Goal: Participate in discussion

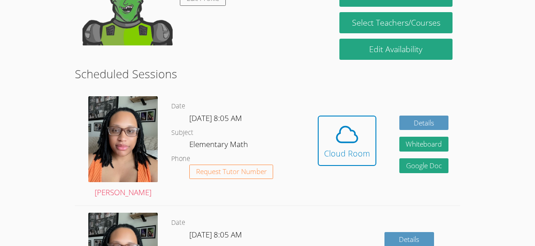
scroll to position [198, 0]
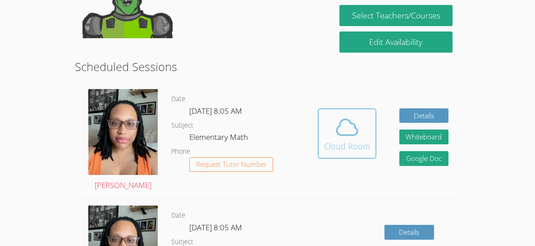
click at [349, 143] on div "Cloud Room" at bounding box center [347, 146] width 46 height 13
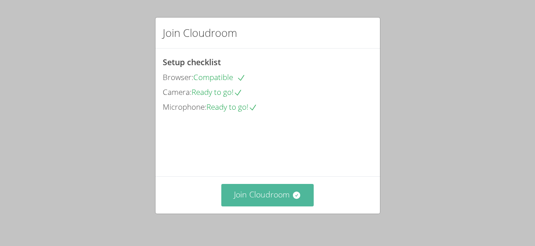
click at [268, 199] on button "Join Cloudroom" at bounding box center [267, 195] width 92 height 22
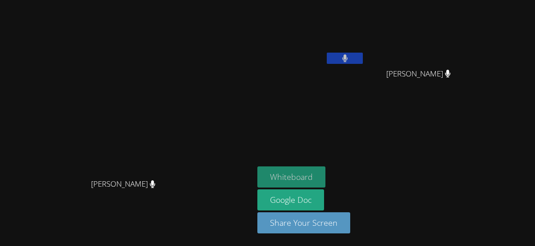
click at [325, 179] on button "Whiteboard" at bounding box center [291, 177] width 68 height 21
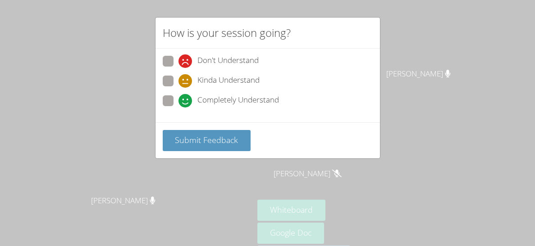
click at [178, 108] on span at bounding box center [178, 108] width 0 height 0
click at [178, 97] on input "Completely Understand" at bounding box center [182, 99] width 8 height 8
radio input "true"
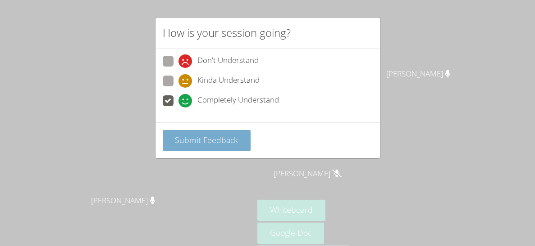
click at [190, 135] on span "Submit Feedback" at bounding box center [206, 140] width 63 height 11
